Goal: Task Accomplishment & Management: Use online tool/utility

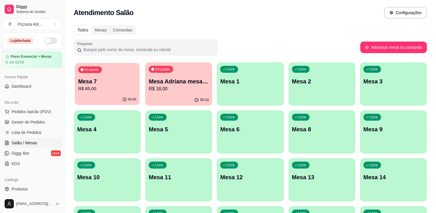
click at [103, 90] on p "R$ 85,00" at bounding box center [107, 88] width 58 height 7
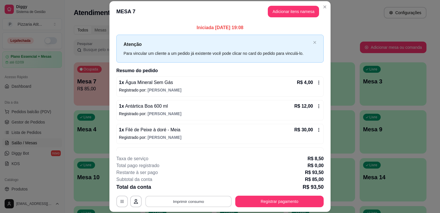
click at [188, 204] on button "Imprimir consumo" at bounding box center [188, 201] width 86 height 11
click at [183, 185] on button "IMPRESSORA" at bounding box center [188, 187] width 40 height 9
click at [183, 185] on div "Total da conta R$ 93,50" at bounding box center [219, 187] width 207 height 8
click at [259, 199] on button "Registrar pagamento" at bounding box center [280, 201] width 86 height 11
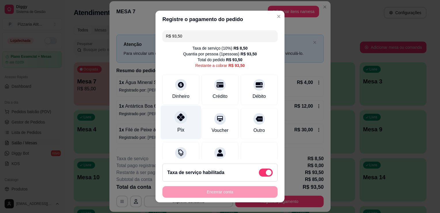
click at [182, 123] on div "Pix" at bounding box center [181, 122] width 41 height 34
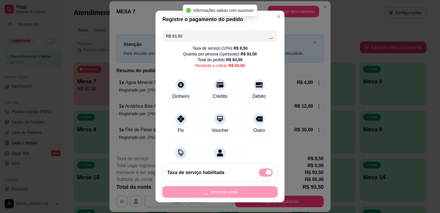
type input "R$ 0,00"
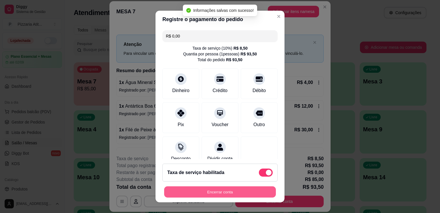
click at [244, 192] on button "Encerrar conta" at bounding box center [220, 191] width 112 height 11
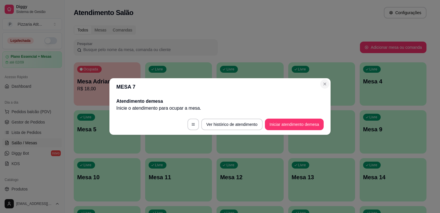
click at [9, 133] on div "MESA 7 Atendimento de mesa Inicie o atendimento para ocupar a mesa . Ver histór…" at bounding box center [220, 106] width 440 height 213
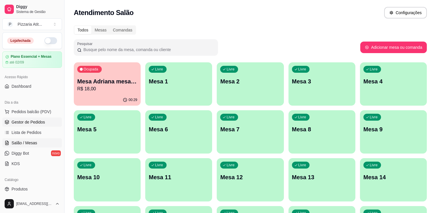
click at [28, 126] on link "Gestor de Pedidos" at bounding box center [32, 121] width 60 height 9
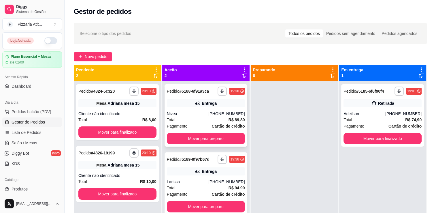
click at [209, 108] on div "**********" at bounding box center [205, 115] width 83 height 62
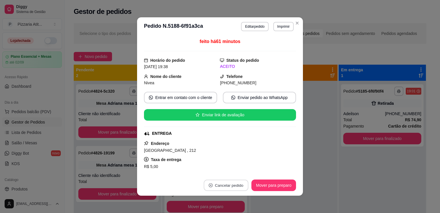
click at [219, 183] on button "Cancelar pedido" at bounding box center [226, 184] width 45 height 11
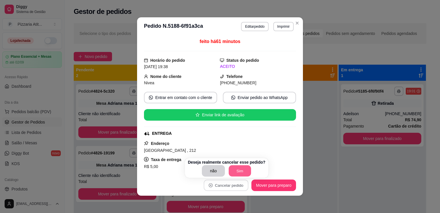
click at [238, 169] on button "Sim" at bounding box center [240, 170] width 22 height 11
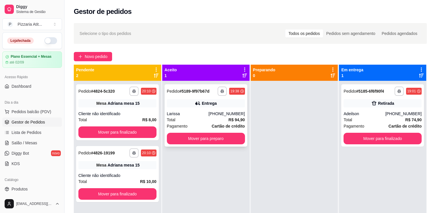
click at [198, 121] on div "Total R$ 94,90" at bounding box center [206, 119] width 78 height 6
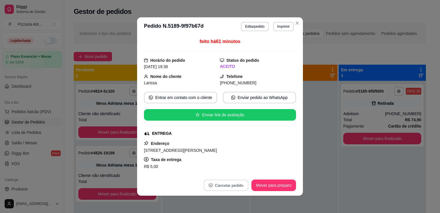
click at [237, 183] on button "Cancelar pedido" at bounding box center [226, 184] width 45 height 11
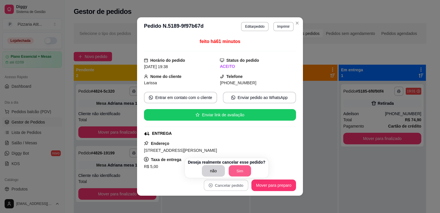
click at [241, 170] on button "Sim" at bounding box center [240, 170] width 22 height 11
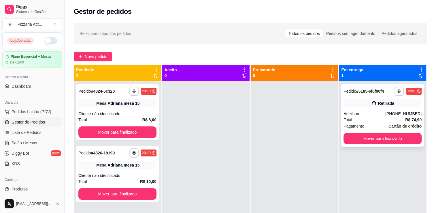
click at [350, 126] on span "Pagamento" at bounding box center [353, 126] width 21 height 6
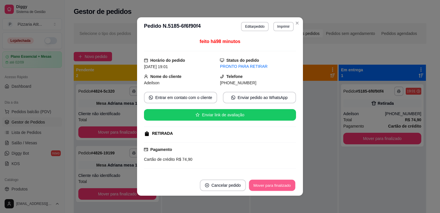
click at [267, 186] on button "Mover para finalizado" at bounding box center [272, 184] width 46 height 11
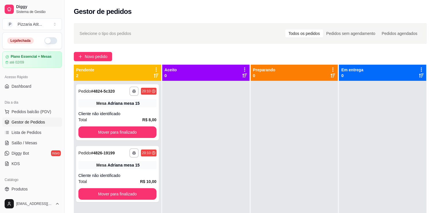
click at [57, 123] on link "Gestor de Pedidos" at bounding box center [32, 121] width 60 height 9
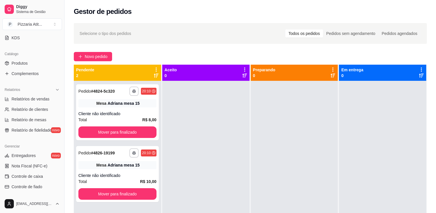
scroll to position [162, 0]
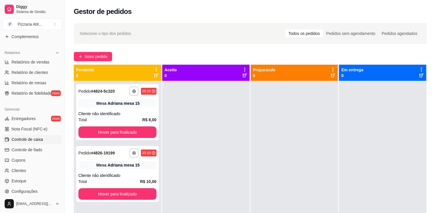
click at [47, 140] on link "Controle de caixa" at bounding box center [32, 138] width 60 height 9
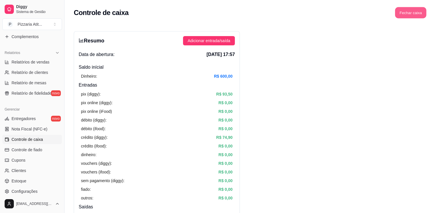
click at [405, 9] on button "Fechar caixa" at bounding box center [410, 12] width 31 height 11
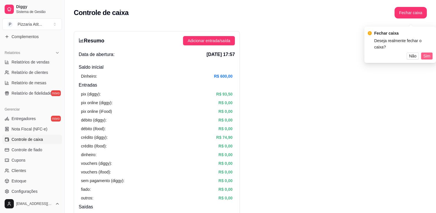
click at [425, 53] on span "Sim" at bounding box center [426, 56] width 7 height 6
